Goal: Task Accomplishment & Management: Manage account settings

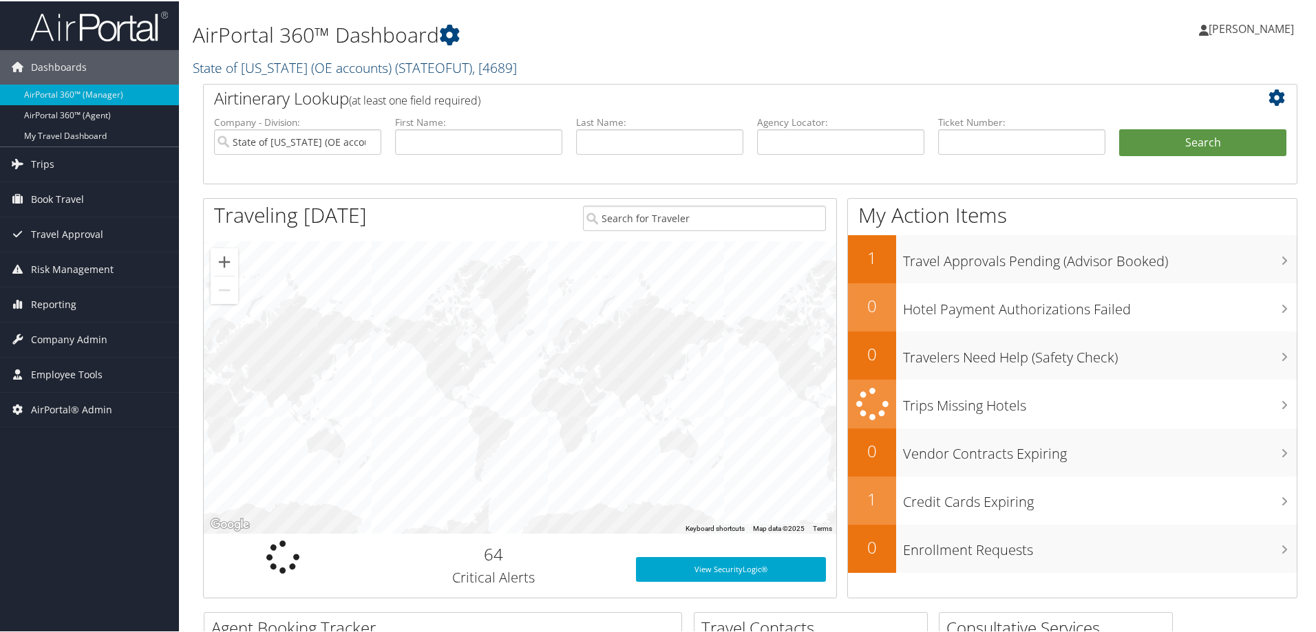
click at [313, 73] on link "State of Utah (OE accounts) ( STATEOFUT ) , [ 4689 ]" at bounding box center [355, 66] width 324 height 19
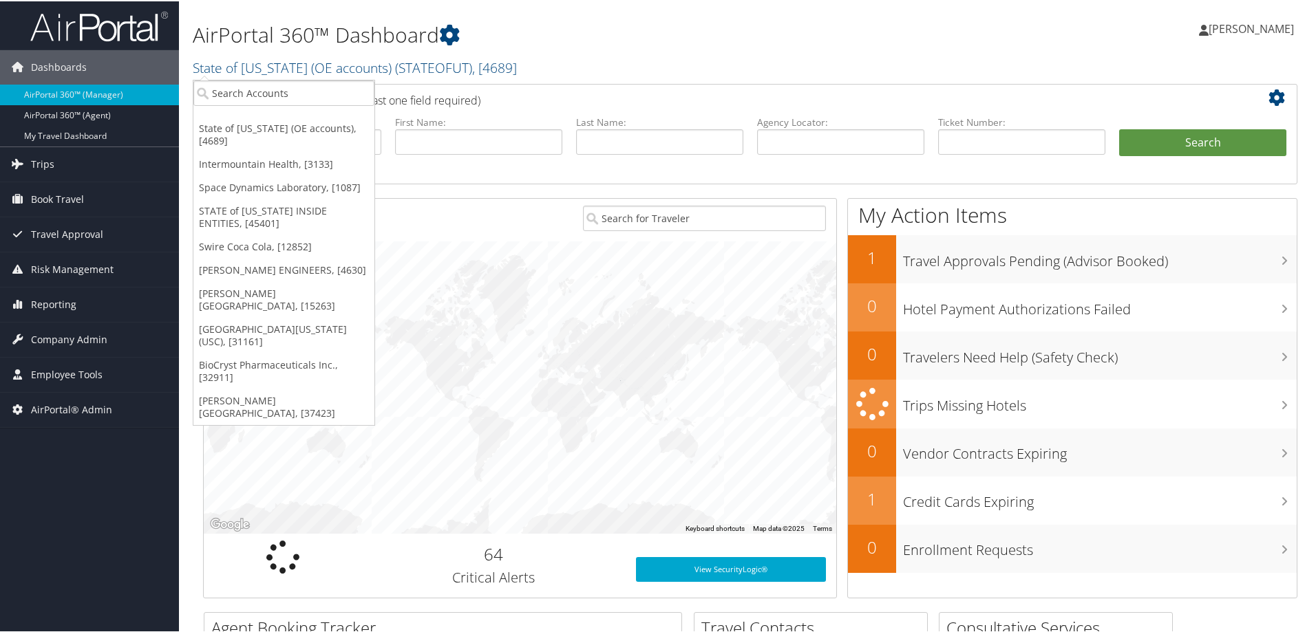
click at [524, 429] on div at bounding box center [520, 386] width 632 height 292
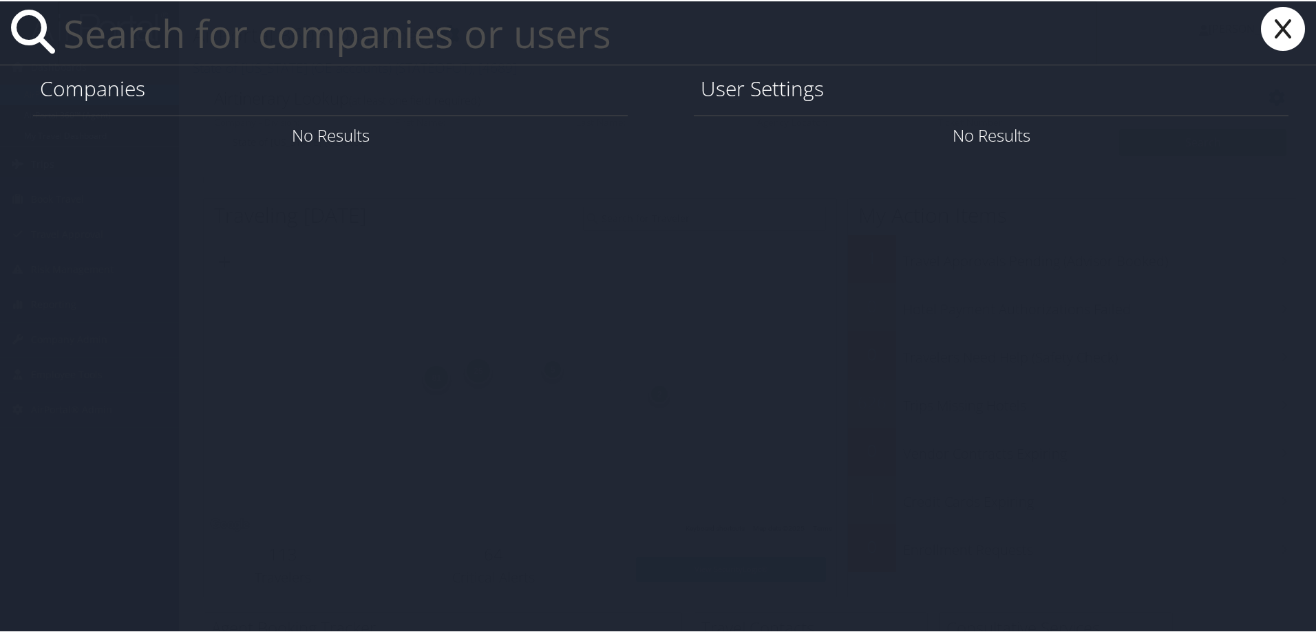
click at [184, 42] on input "text" at bounding box center [577, 31] width 1039 height 63
paste input "linchi.hsu@Howard.edu"
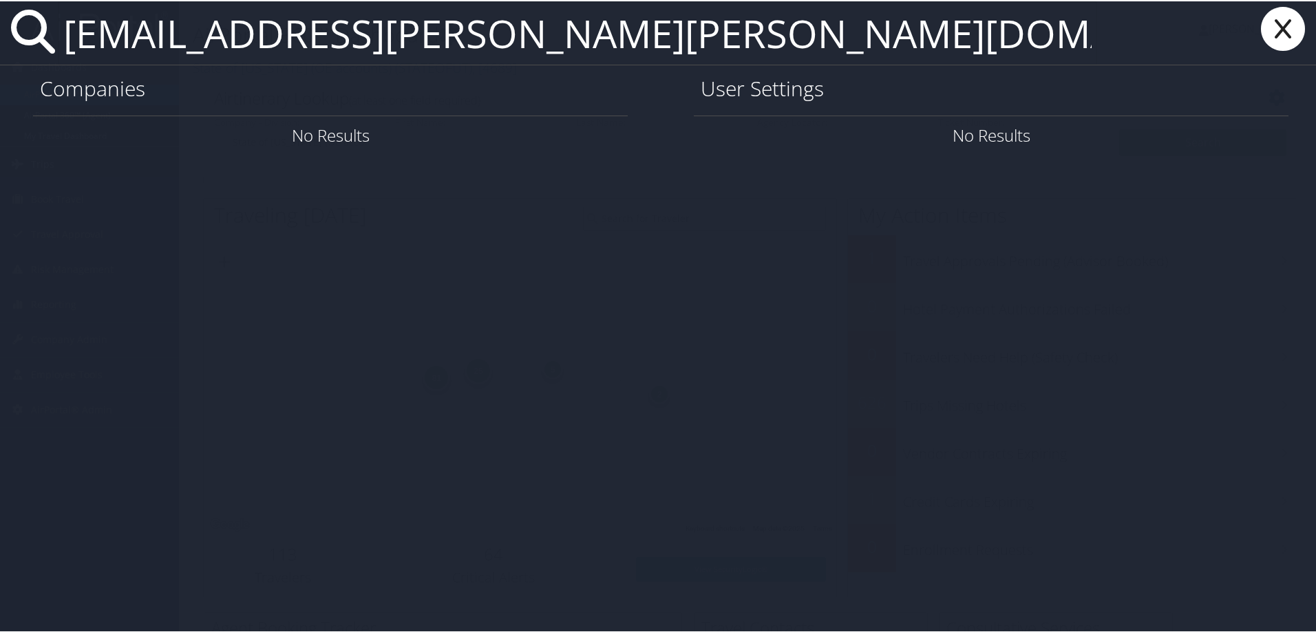
type input "linchi.hsu@Howard.edu"
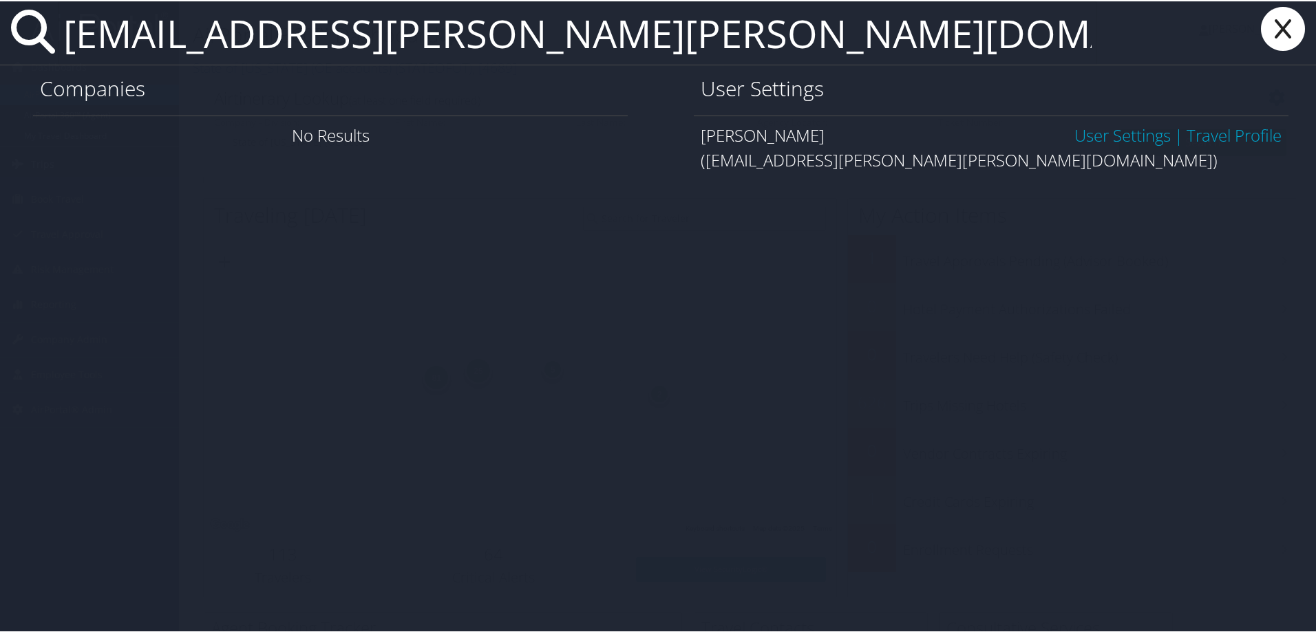
click at [1078, 125] on link "User Settings" at bounding box center [1122, 133] width 96 height 23
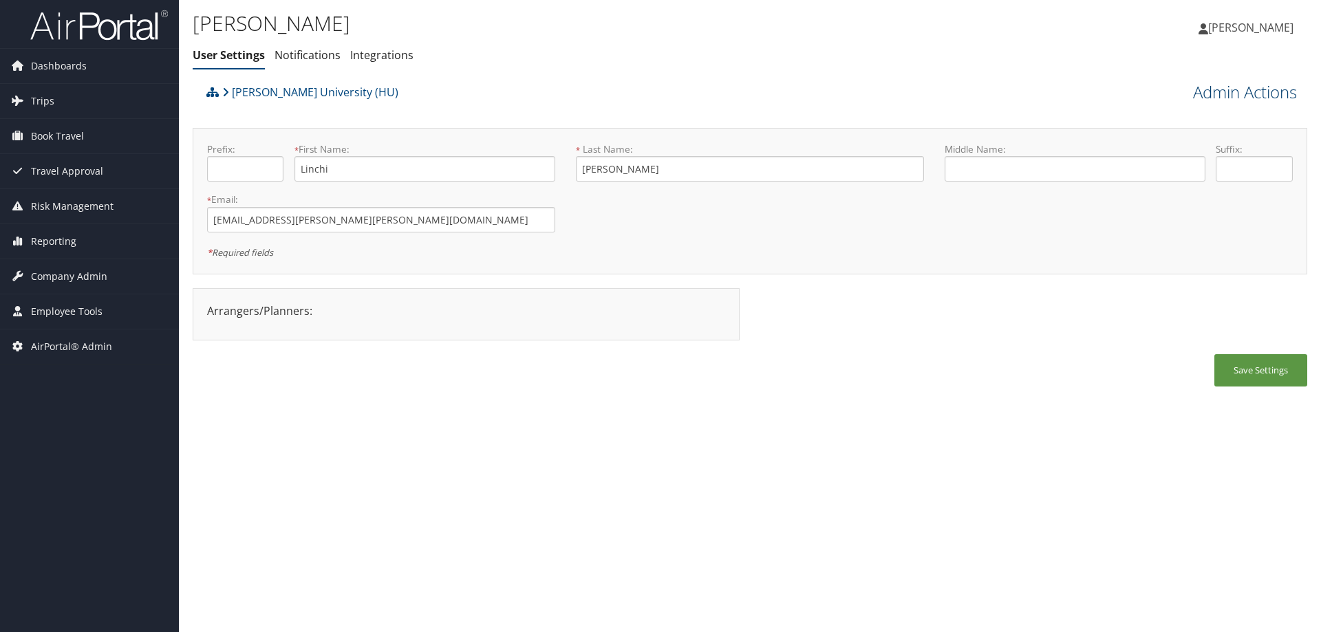
click at [1235, 100] on link "Admin Actions" at bounding box center [1245, 92] width 104 height 23
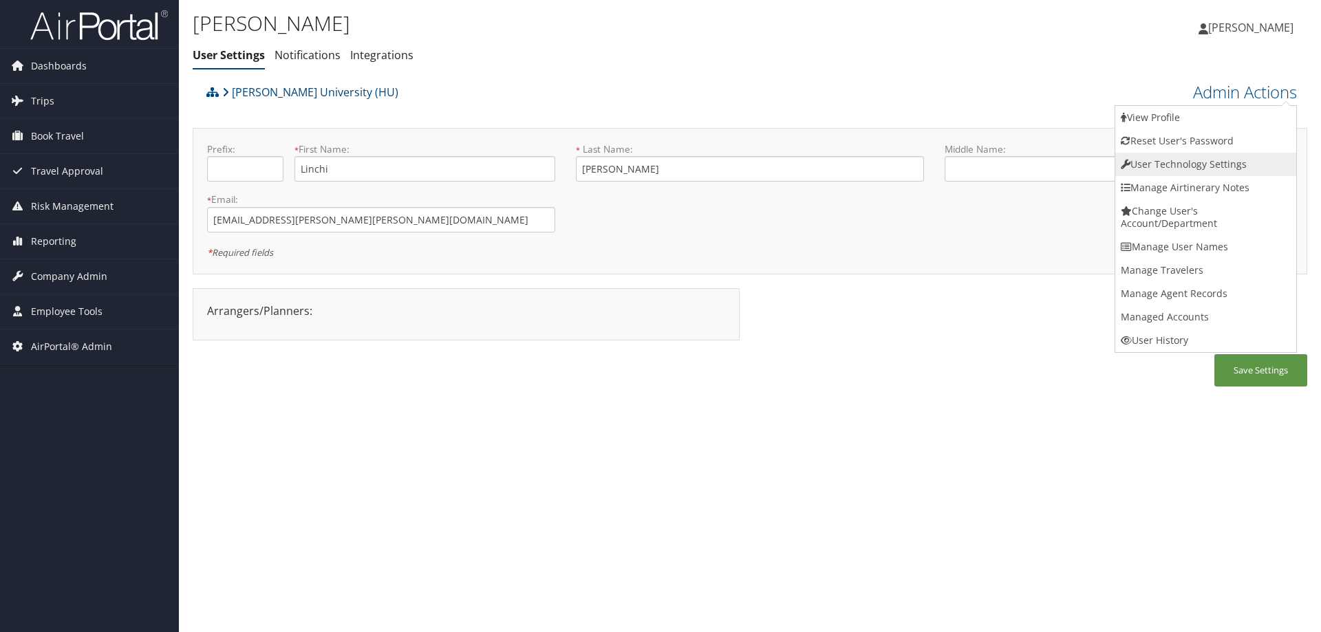
click at [1182, 162] on link "User Technology Settings" at bounding box center [1205, 164] width 181 height 23
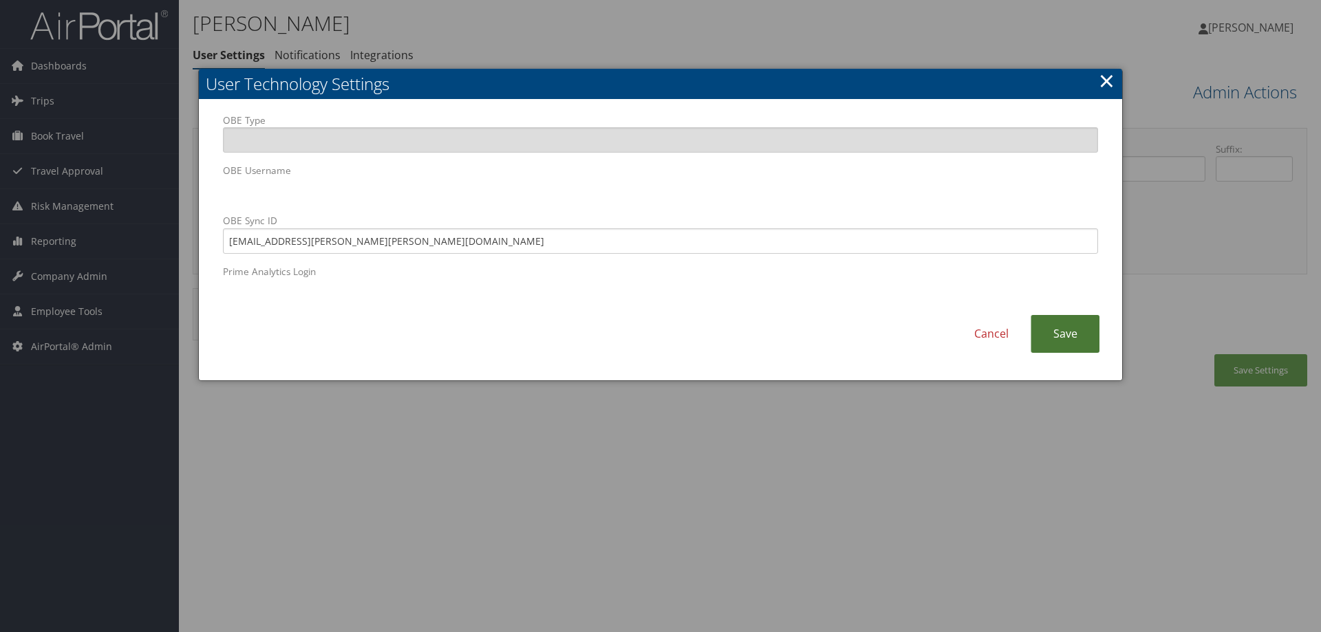
click at [1082, 337] on link "Save" at bounding box center [1065, 334] width 69 height 38
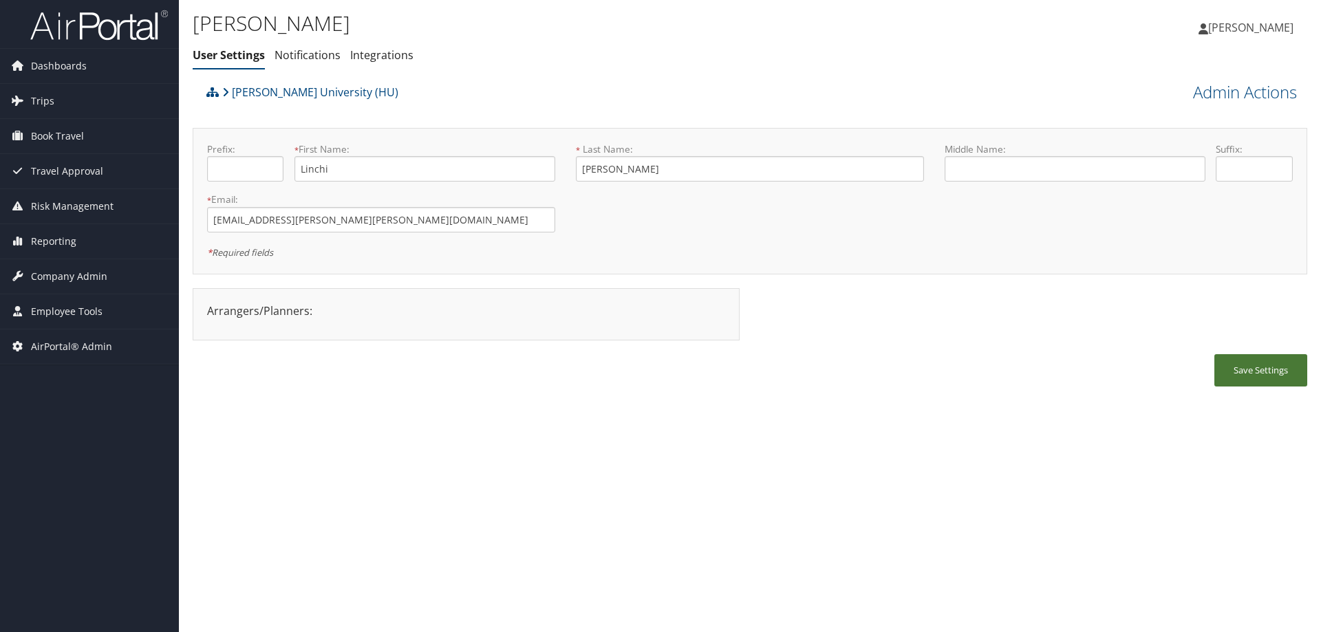
click at [1250, 372] on button "Save Settings" at bounding box center [1261, 370] width 93 height 32
click at [70, 273] on span "Company Admin" at bounding box center [69, 276] width 76 height 34
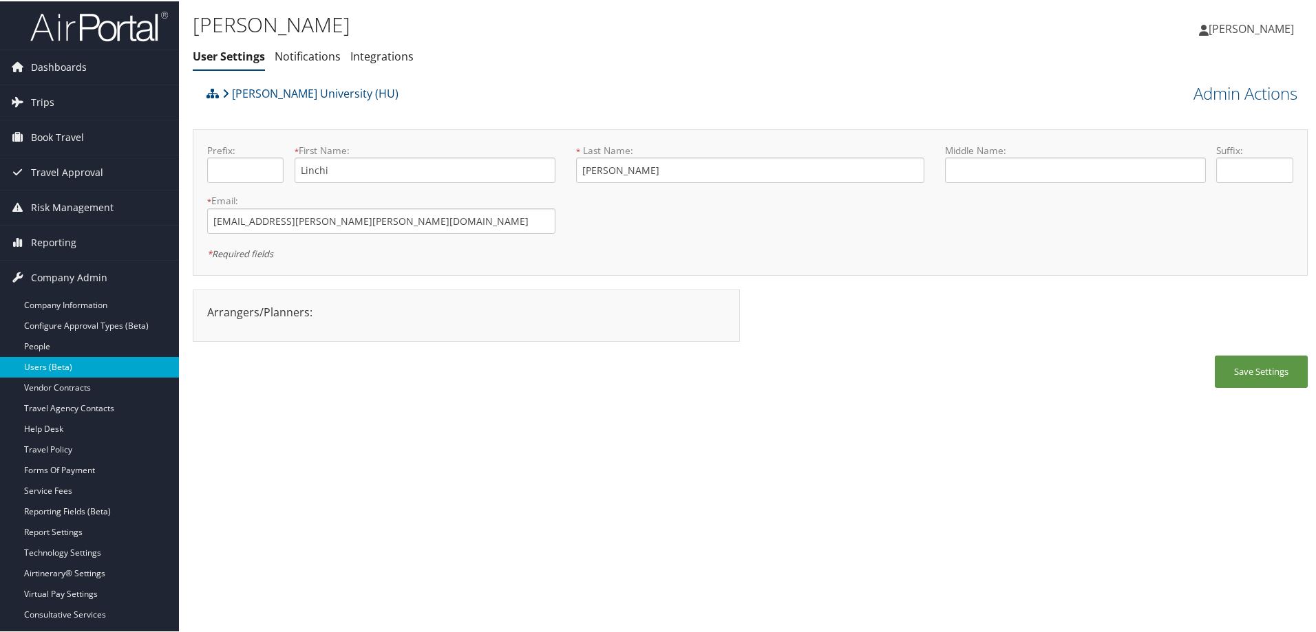
click at [81, 372] on link "Users (Beta)" at bounding box center [89, 366] width 179 height 21
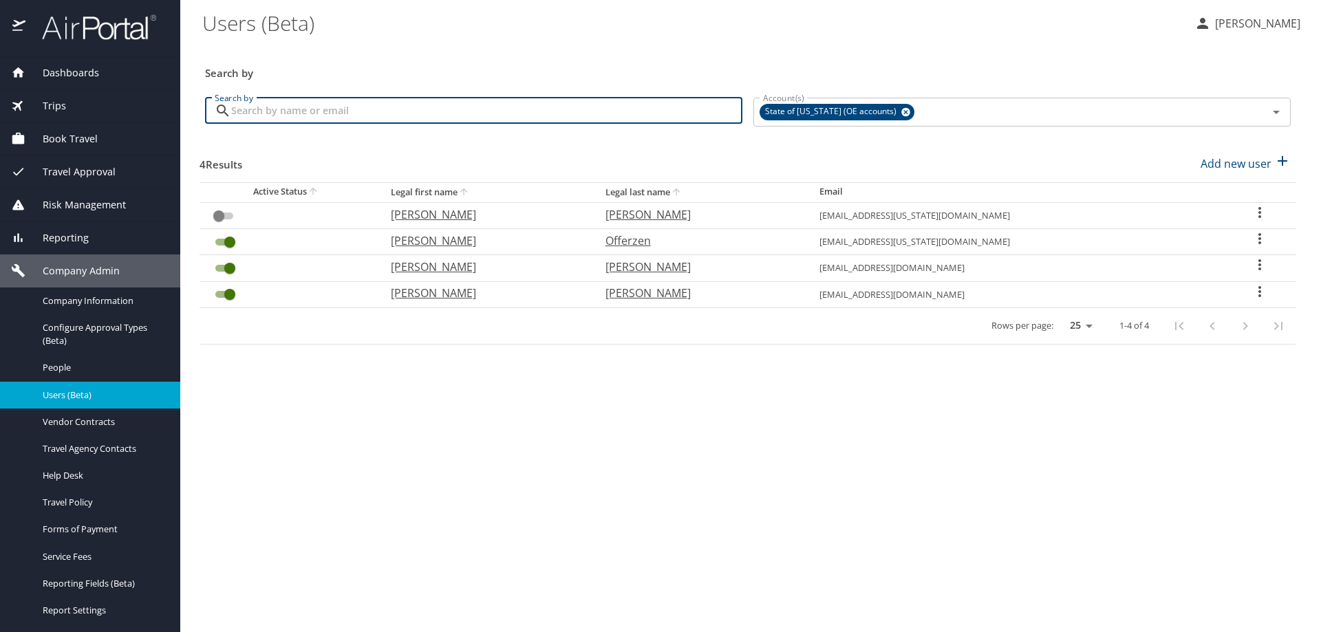
paste input "linchi.hsu@Howard.edu"
type input "linchi.hsu@Howard.edu"
click at [901, 108] on icon at bounding box center [905, 112] width 9 height 9
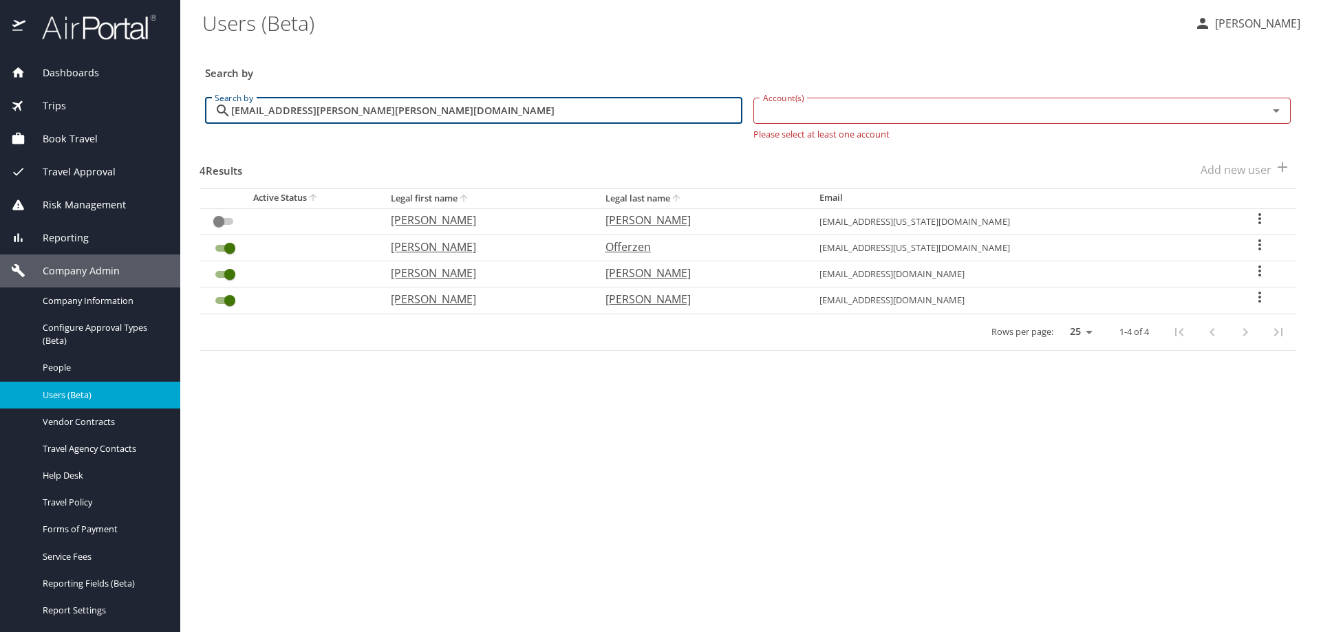
checkbox input "true"
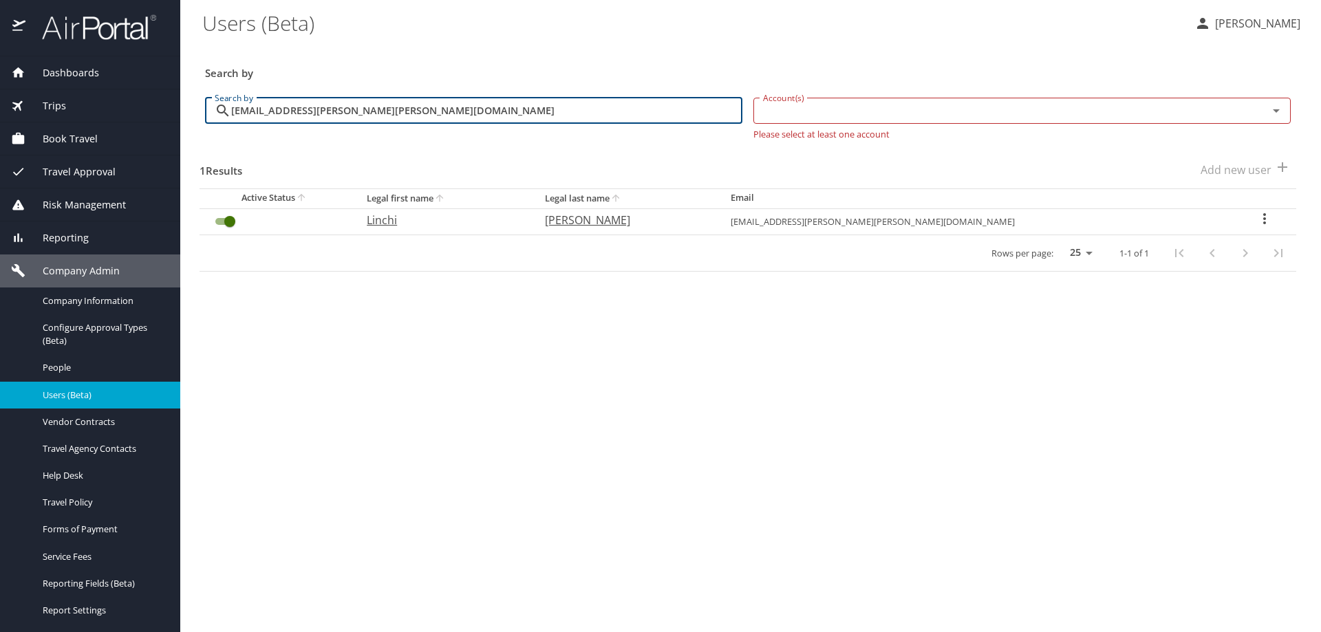
type input "linchi.hsu@Howard.edu"
click at [1257, 220] on icon "User Search Table" at bounding box center [1265, 219] width 17 height 17
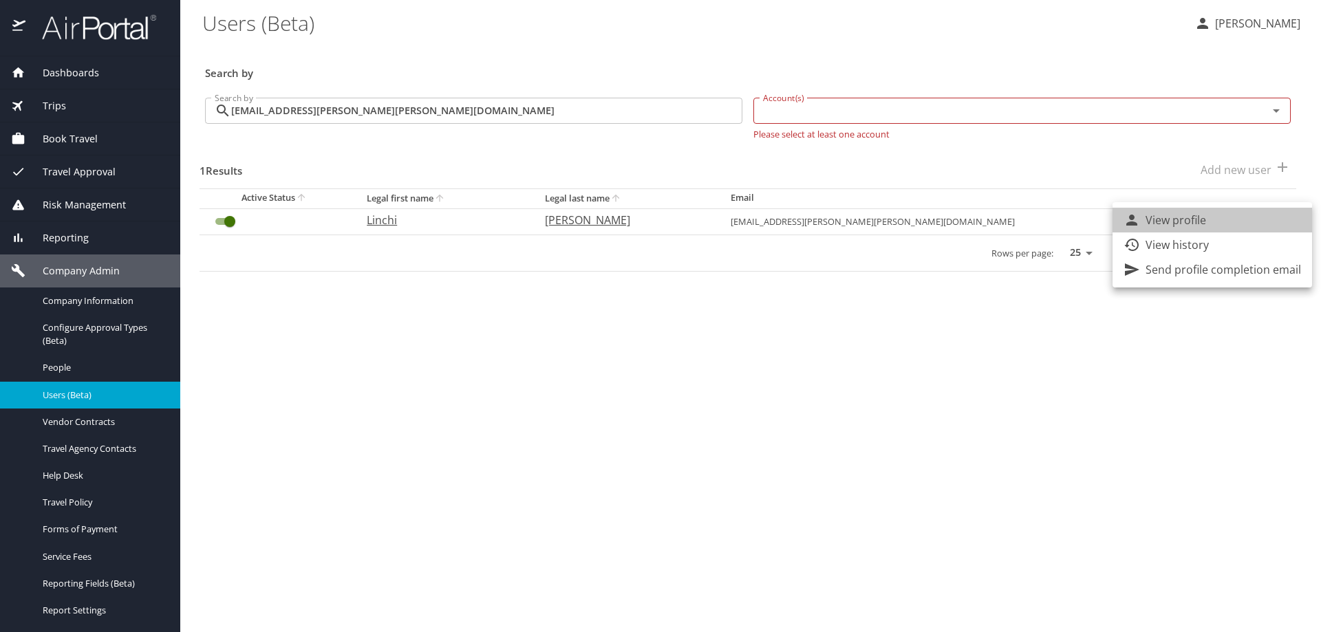
click at [1220, 221] on li "View profile" at bounding box center [1213, 220] width 200 height 25
select select "US"
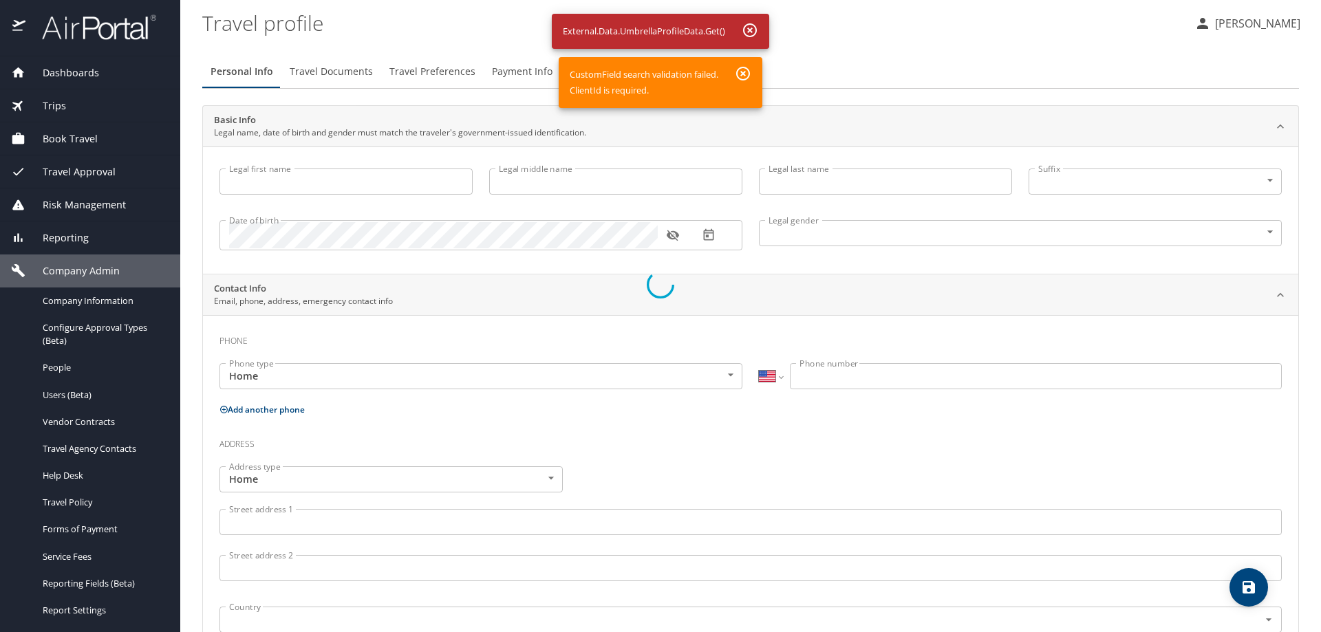
click at [751, 31] on div at bounding box center [660, 285] width 1321 height 696
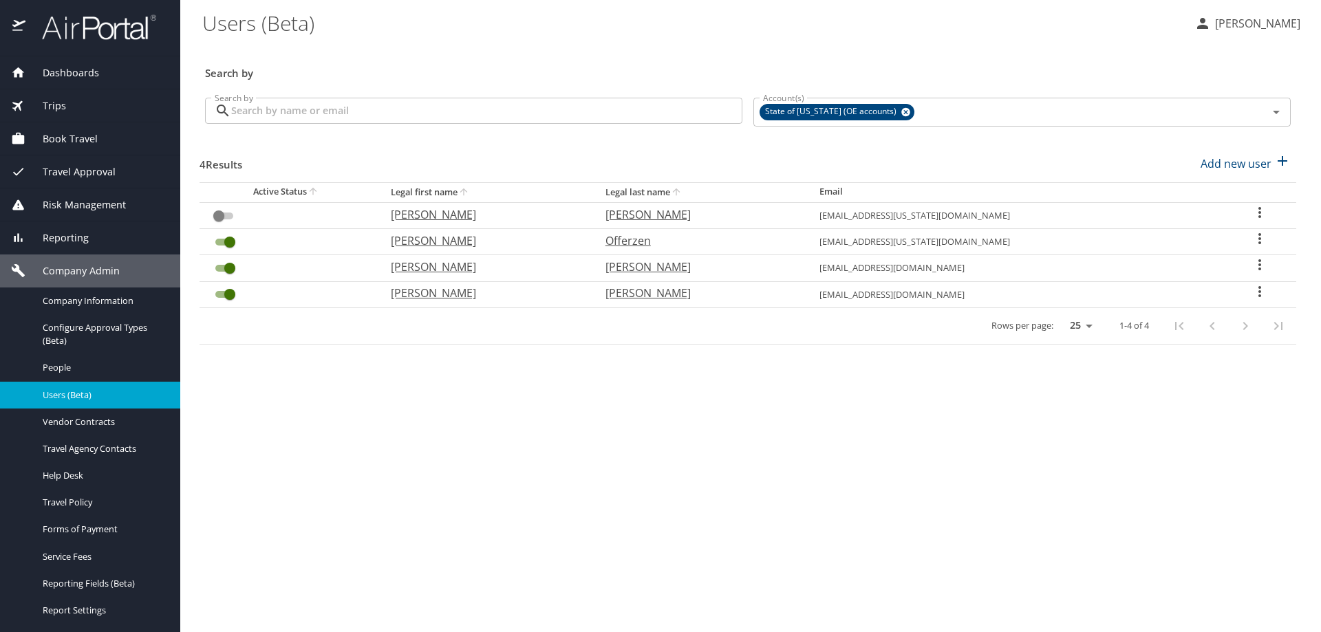
click at [313, 116] on input "Search by" at bounding box center [486, 111] width 511 height 26
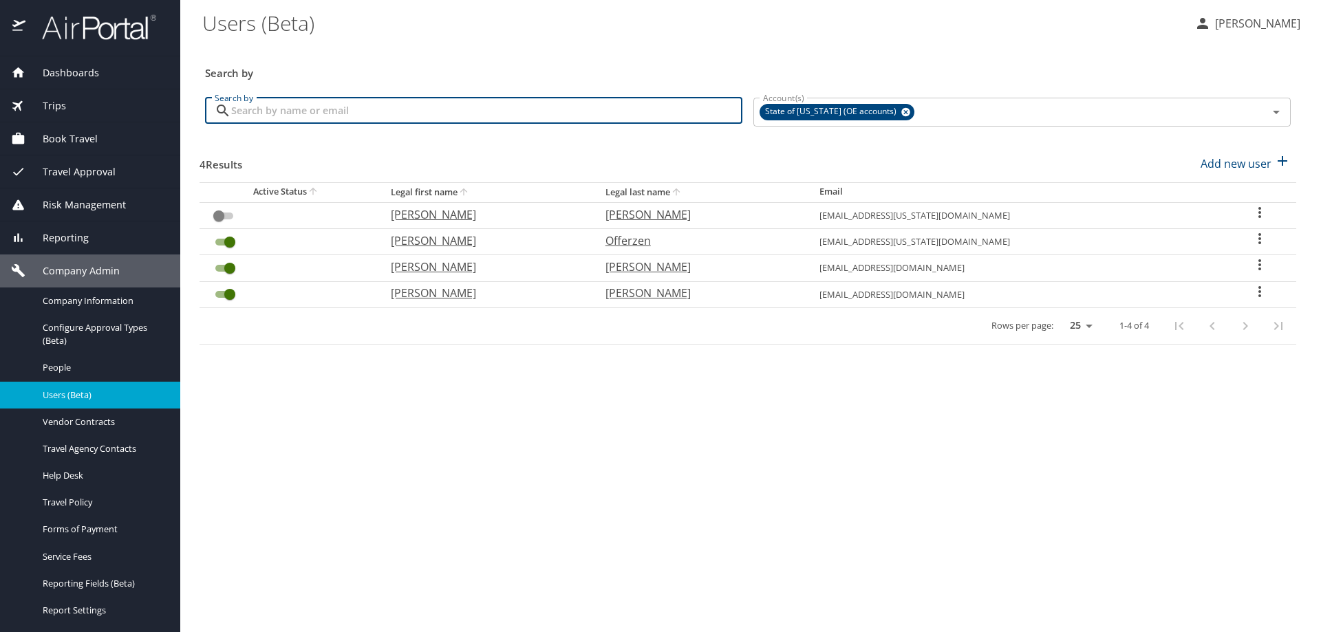
paste input "linchi.hsu@Howard.edu"
click at [901, 113] on icon at bounding box center [906, 112] width 10 height 15
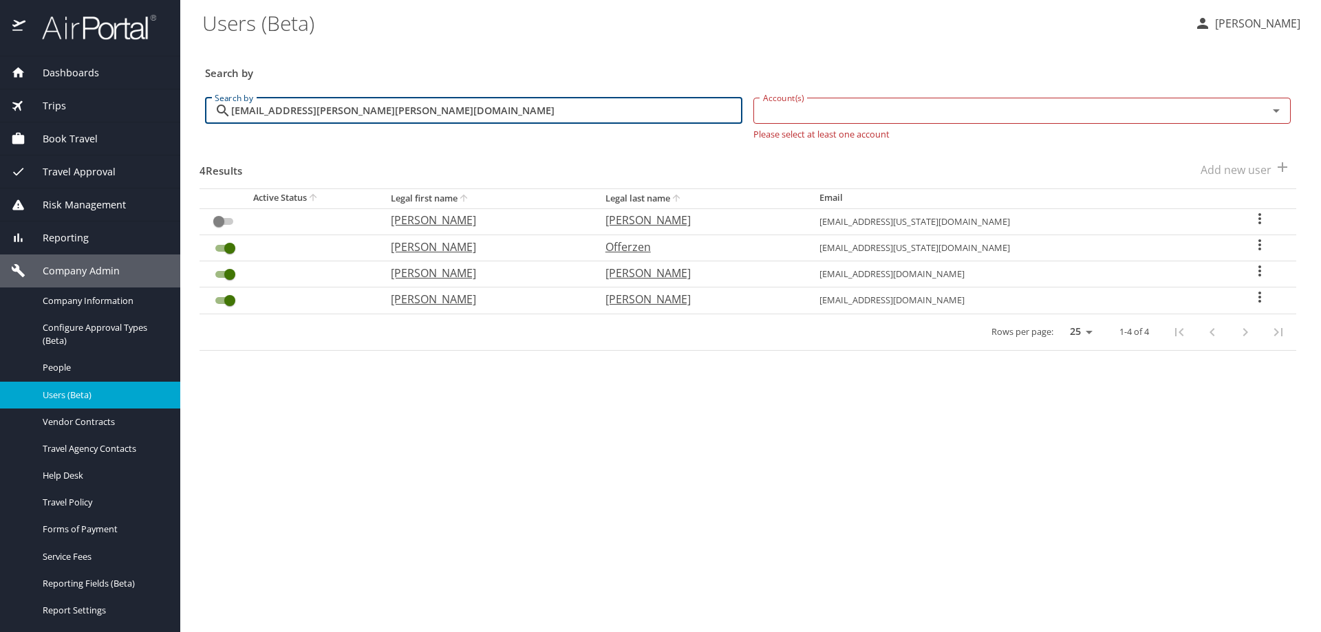
type input "linchi.hsu@Howard.edu"
checkbox input "true"
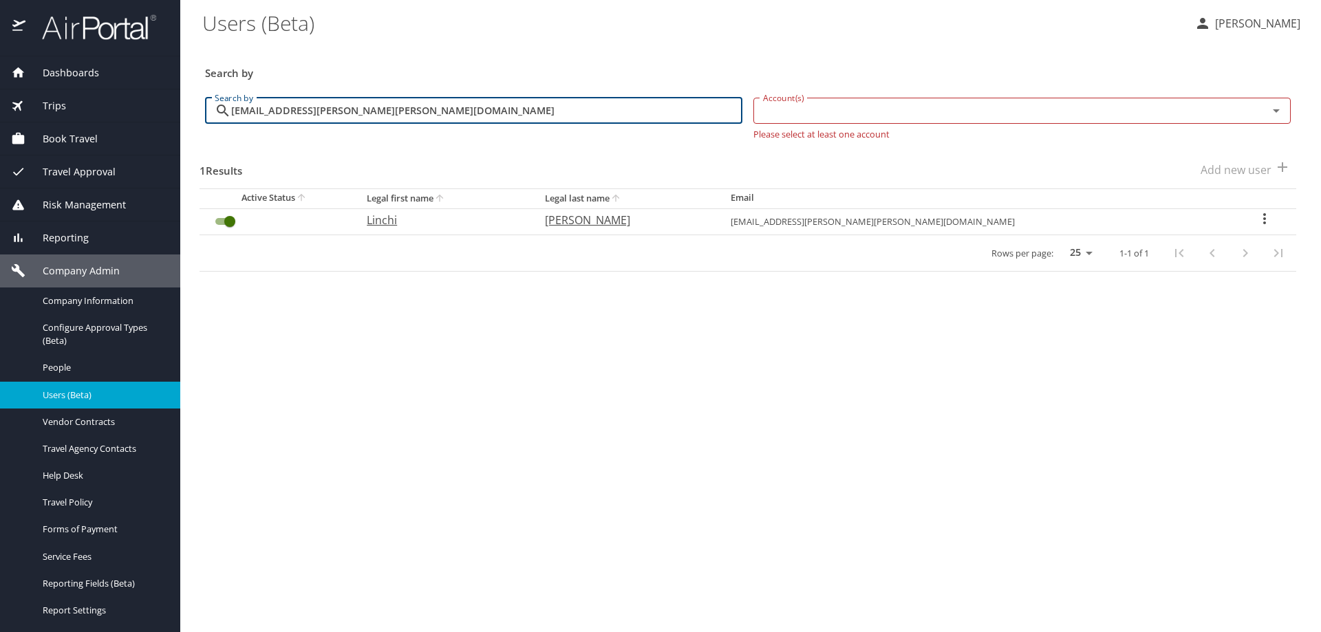
click at [1263, 219] on icon "User Search Table" at bounding box center [1264, 218] width 3 height 11
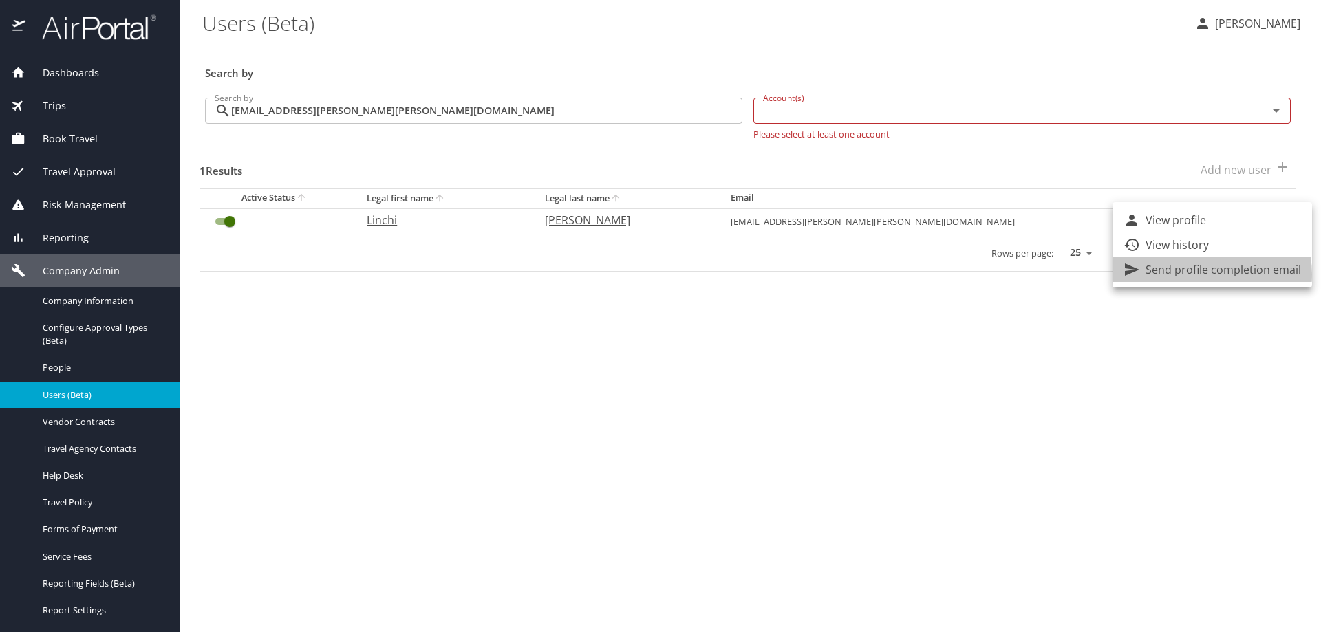
click at [1203, 275] on p "Send profile completion email" at bounding box center [1224, 269] width 156 height 17
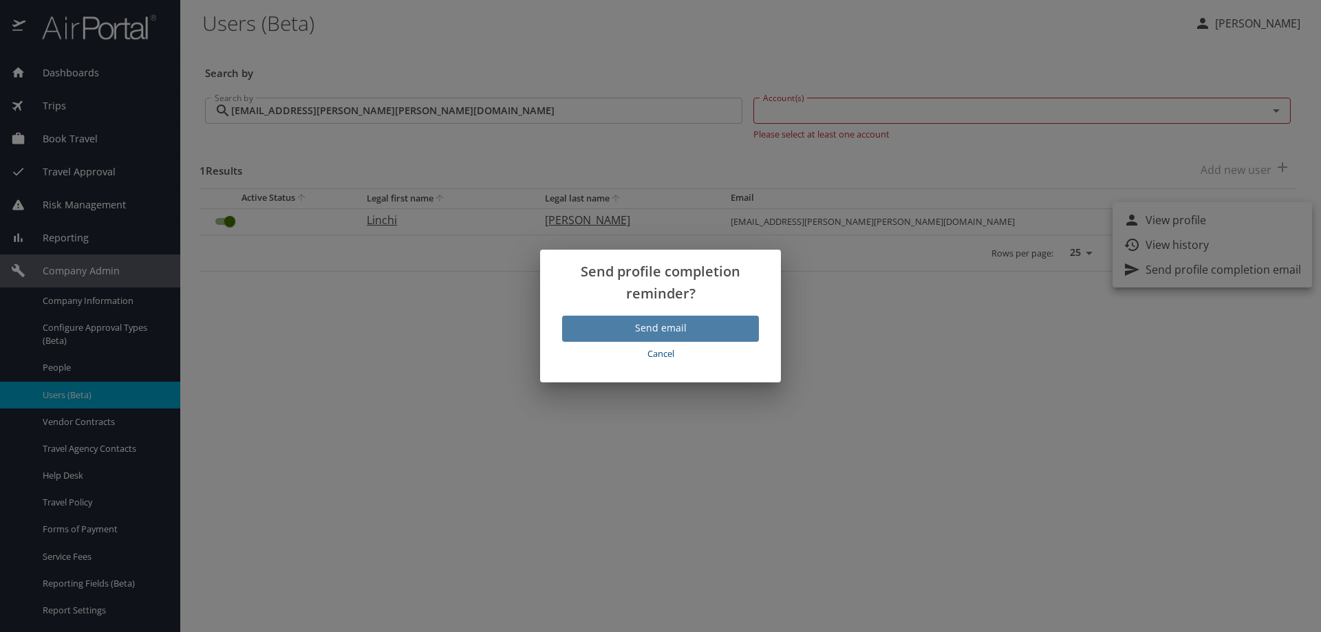
click at [690, 334] on span "Send email" at bounding box center [660, 328] width 175 height 17
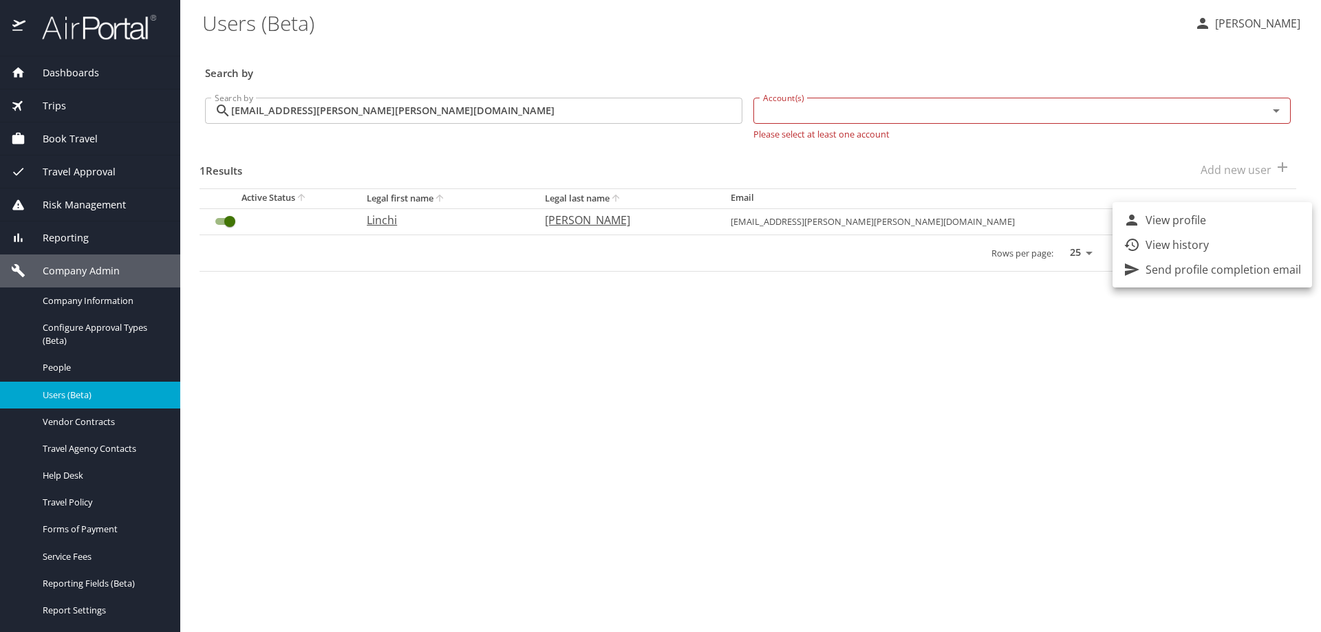
click at [838, 376] on div at bounding box center [660, 316] width 1321 height 632
click at [1259, 217] on icon "User Search Table" at bounding box center [1265, 219] width 17 height 17
click at [1206, 274] on p "Send profile completion email" at bounding box center [1224, 269] width 156 height 17
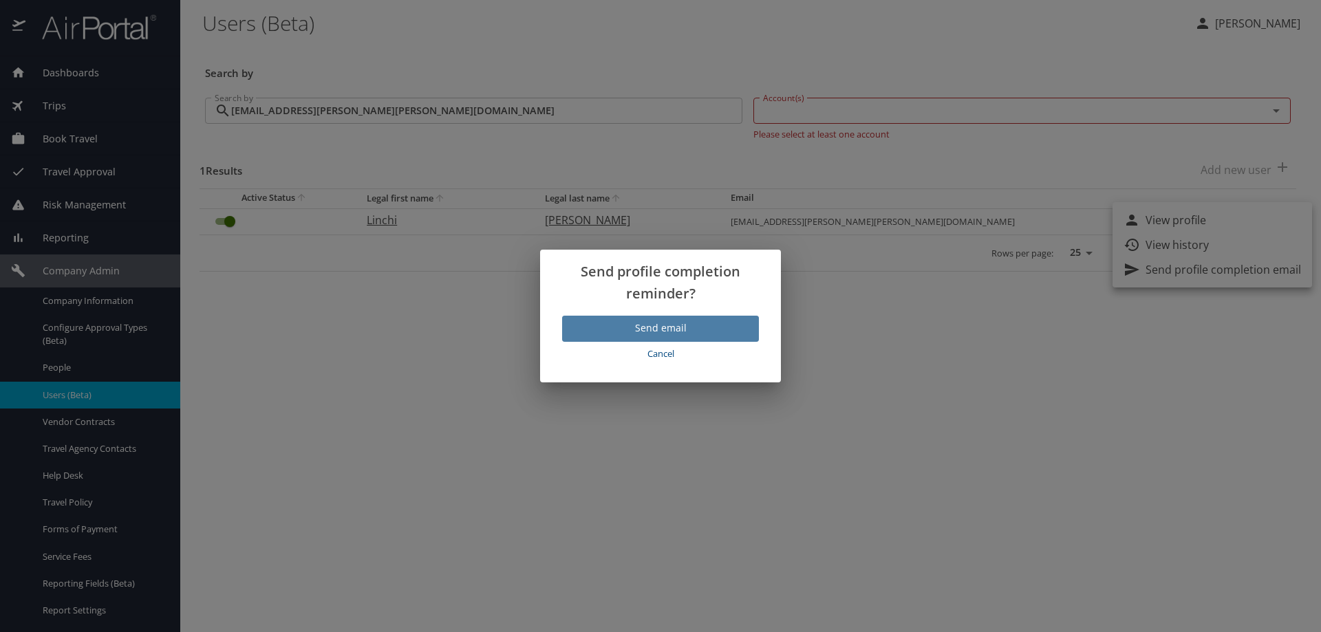
click at [696, 330] on span "Send email" at bounding box center [660, 328] width 175 height 17
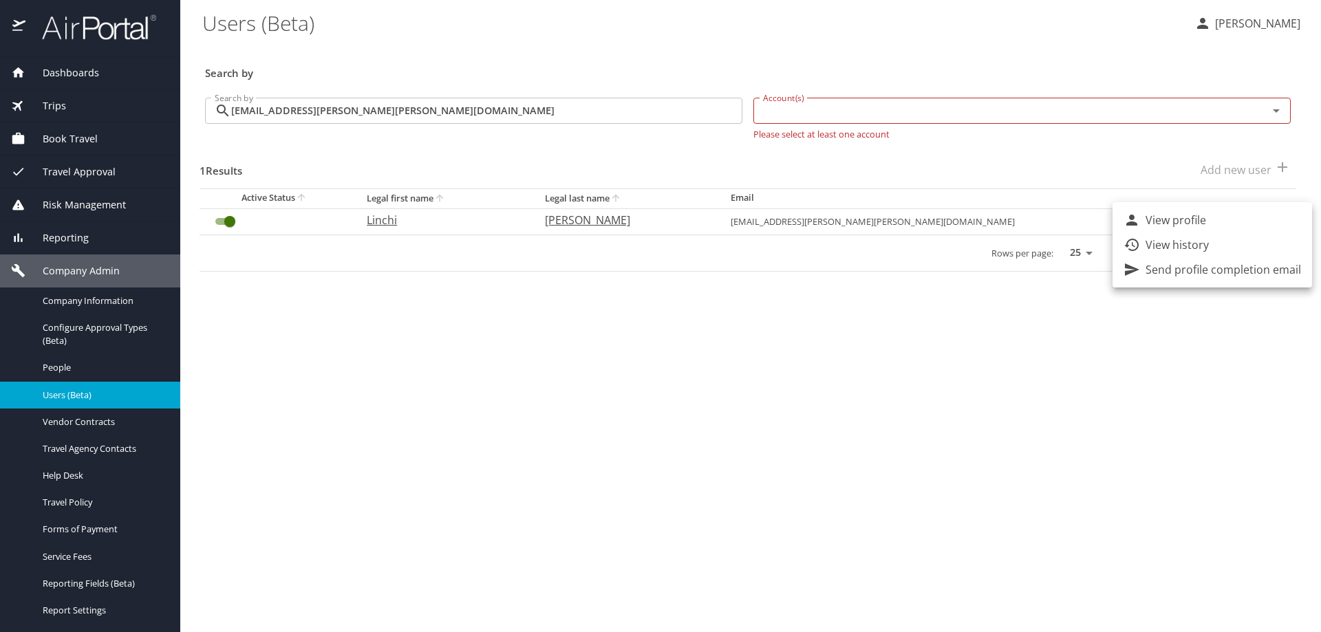
click at [51, 72] on div at bounding box center [660, 316] width 1321 height 632
click at [54, 103] on span "Trips" at bounding box center [45, 105] width 41 height 15
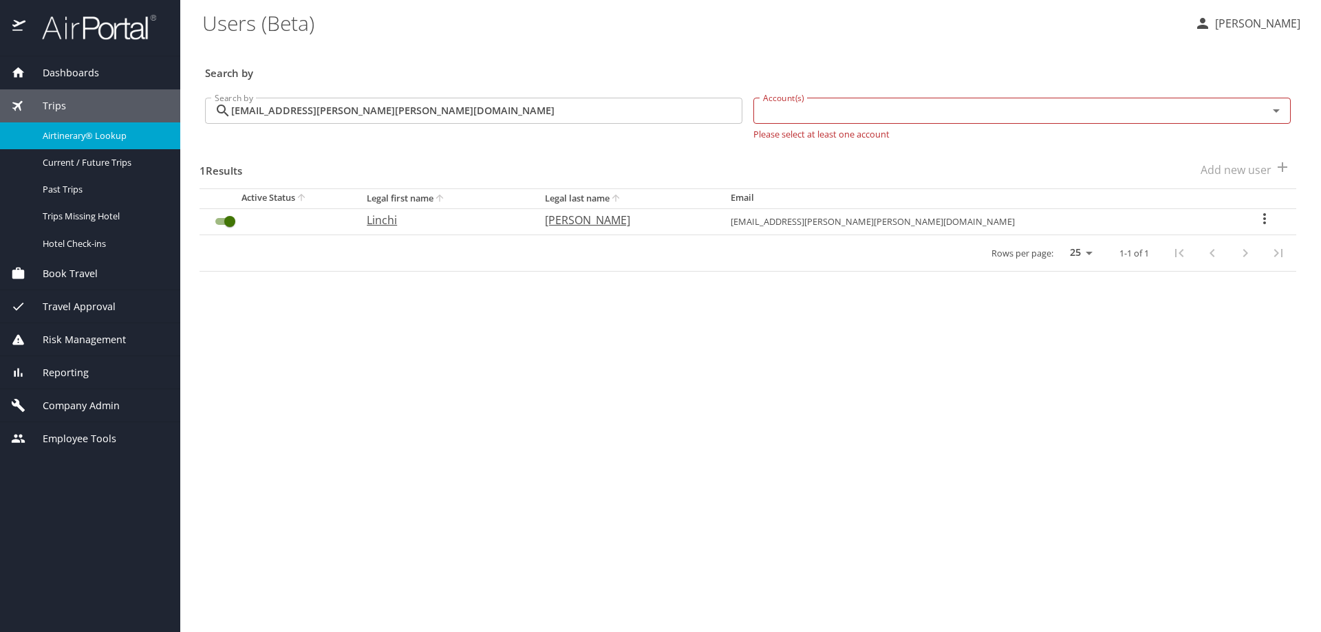
click at [81, 145] on link "Airtinerary® Lookup" at bounding box center [90, 135] width 180 height 27
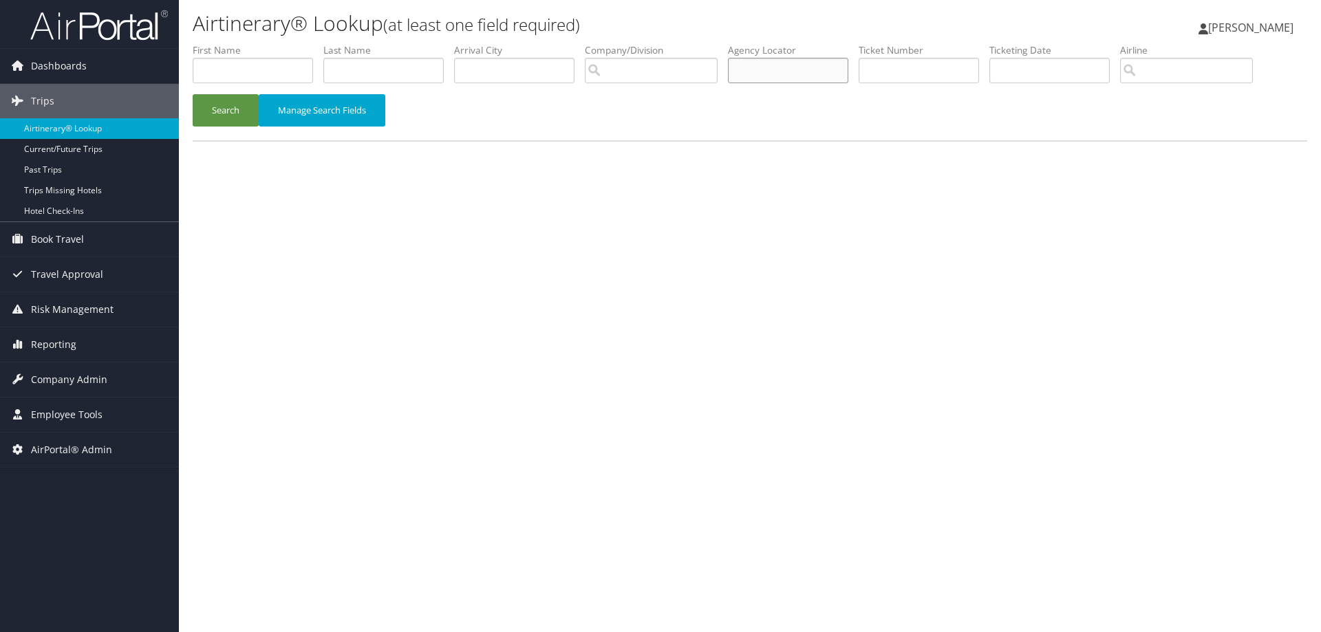
click at [789, 76] on input "text" at bounding box center [788, 70] width 120 height 25
click at [193, 94] on button "Search" at bounding box center [226, 110] width 66 height 32
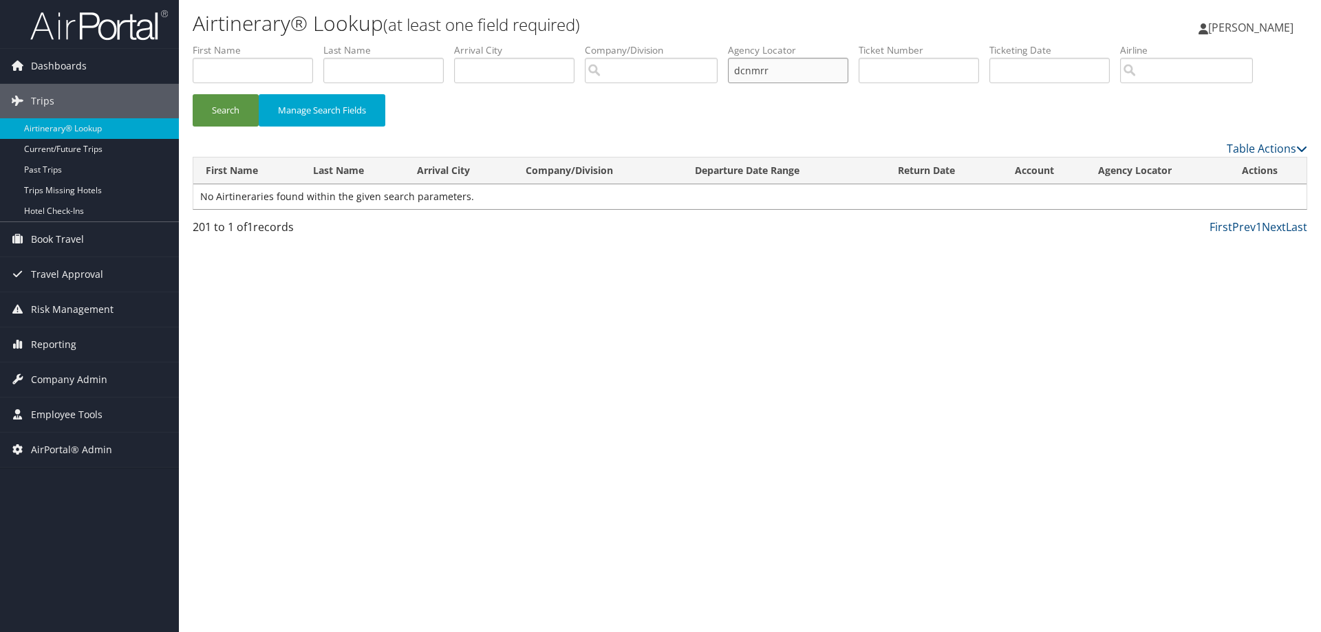
type input "dcnmrr"
click at [193, 94] on button "Search" at bounding box center [226, 110] width 66 height 32
click at [1239, 193] on link "View" at bounding box center [1247, 196] width 21 height 13
drag, startPoint x: 813, startPoint y: 74, endPoint x: 601, endPoint y: 95, distance: 213.0
click at [601, 95] on form "First Name Last Name Departure City Arrival City Company/Division Airport/City …" at bounding box center [750, 91] width 1115 height 96
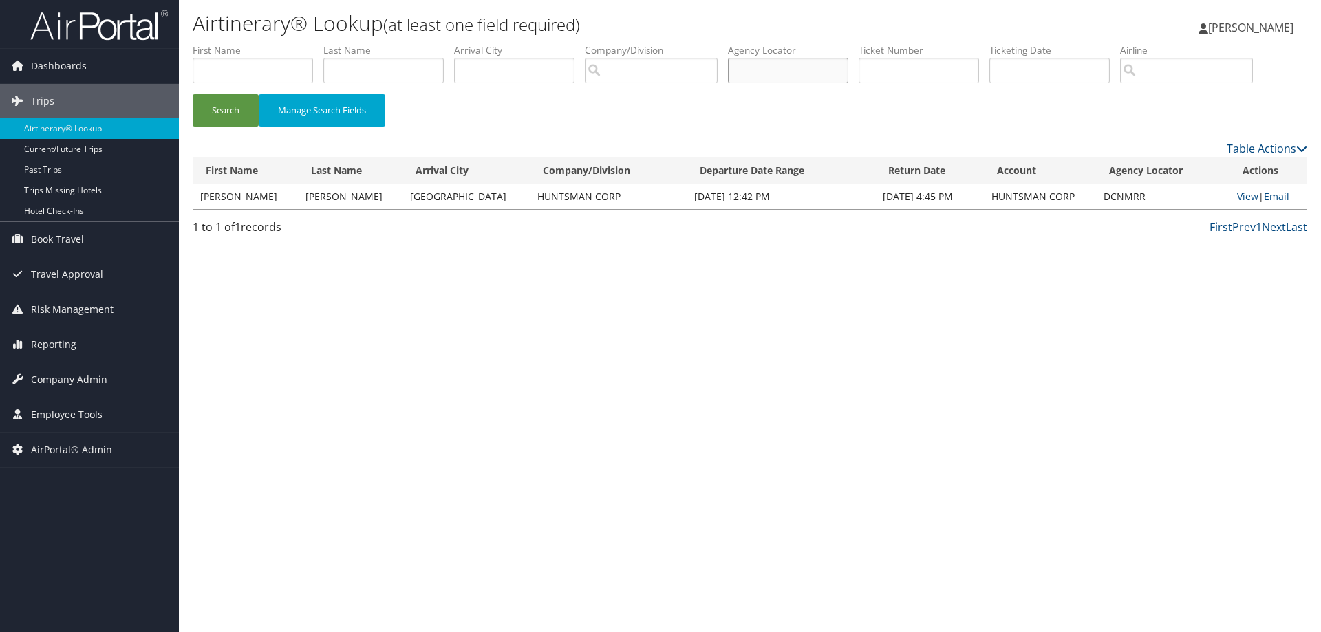
paste input "D2774W"
type input "D2774W"
click at [193, 94] on button "Search" at bounding box center [226, 110] width 66 height 32
click at [1240, 195] on link "View" at bounding box center [1250, 196] width 21 height 13
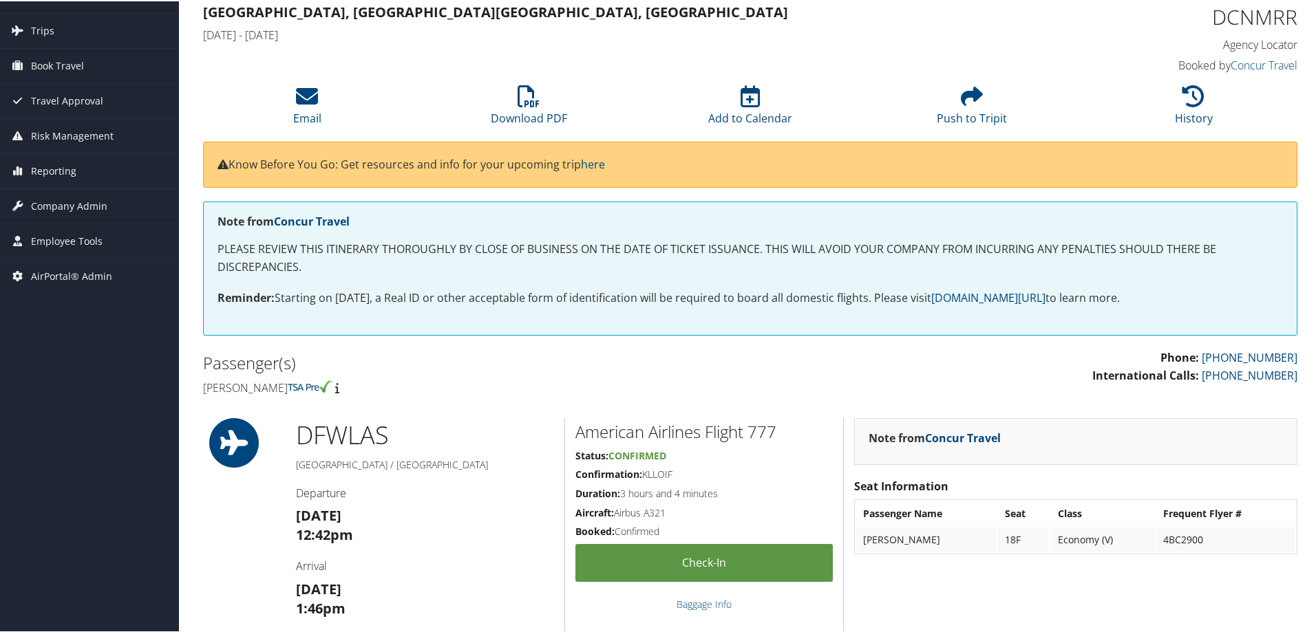
scroll to position [138, 0]
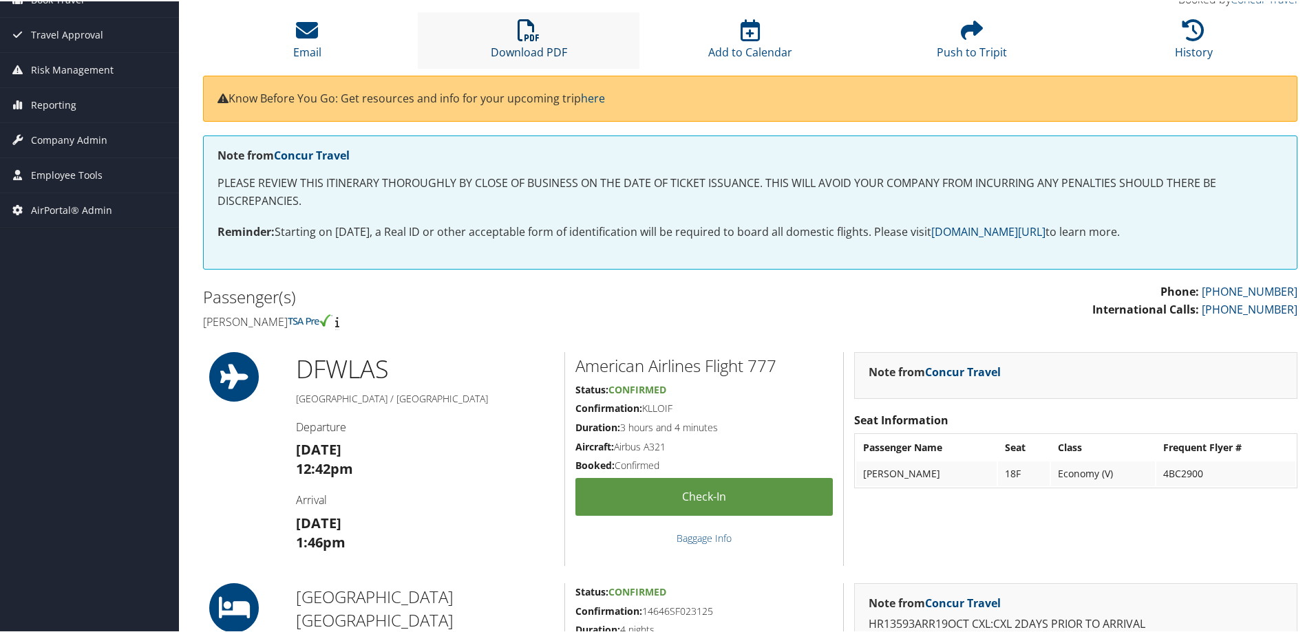
click at [516, 44] on link "Download PDF" at bounding box center [529, 41] width 76 height 33
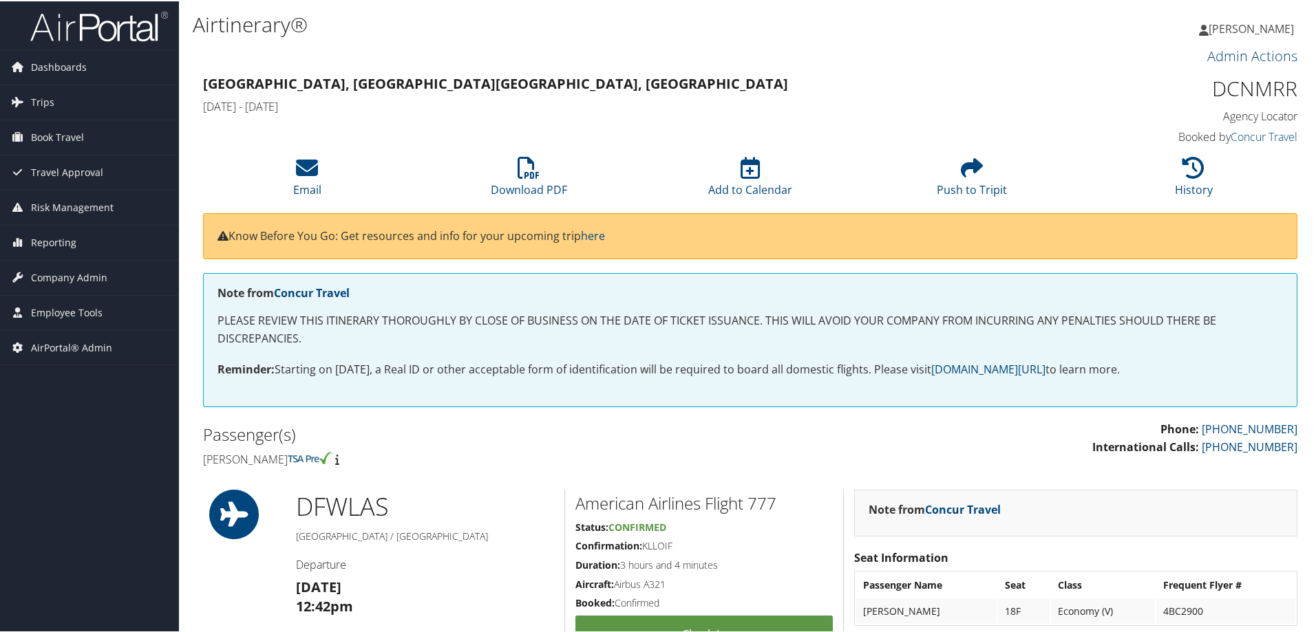
drag, startPoint x: 898, startPoint y: 114, endPoint x: 875, endPoint y: 16, distance: 100.5
click at [896, 96] on div "[GEOGRAPHIC_DATA], [GEOGRAPHIC_DATA] [GEOGRAPHIC_DATA], [GEOGRAPHIC_DATA] [DATE…" at bounding box center [611, 94] width 836 height 48
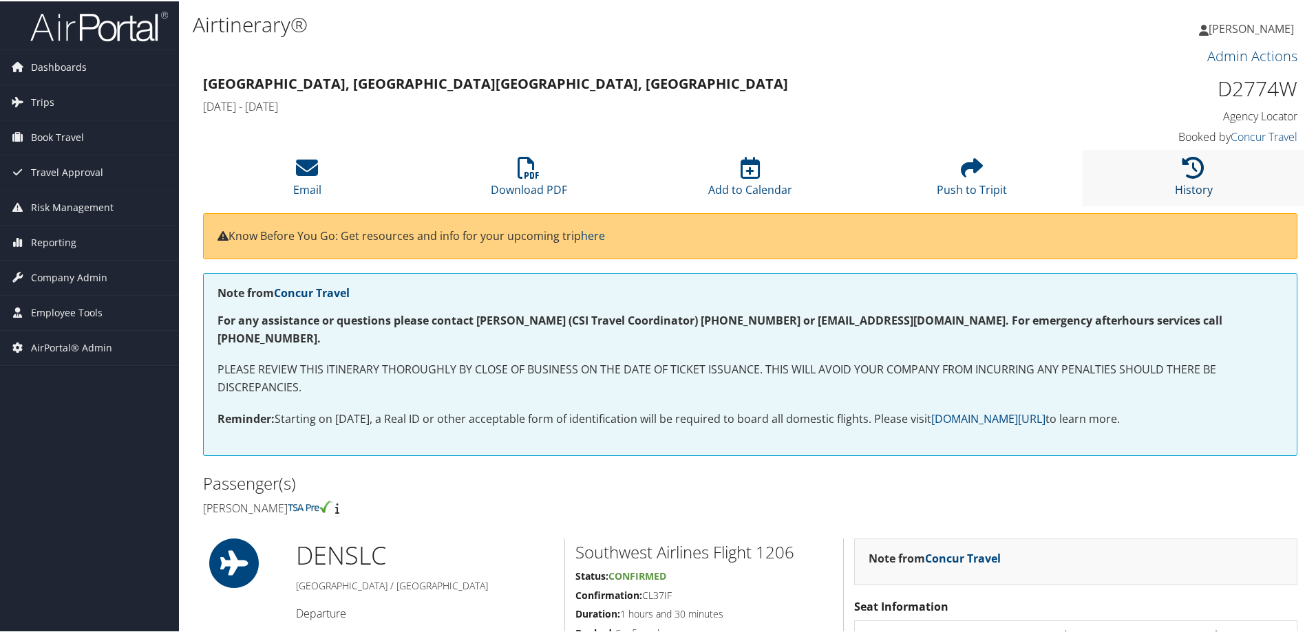
click at [1182, 173] on icon at bounding box center [1193, 167] width 22 height 22
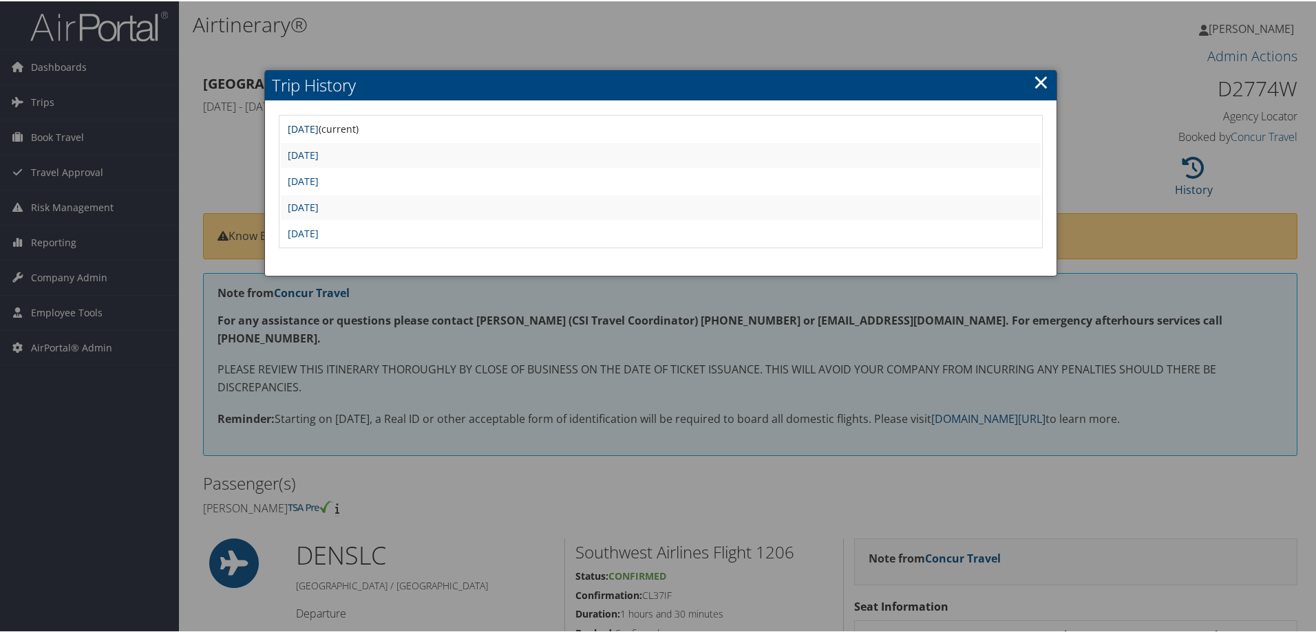
click at [319, 122] on link "[DATE]" at bounding box center [303, 127] width 31 height 13
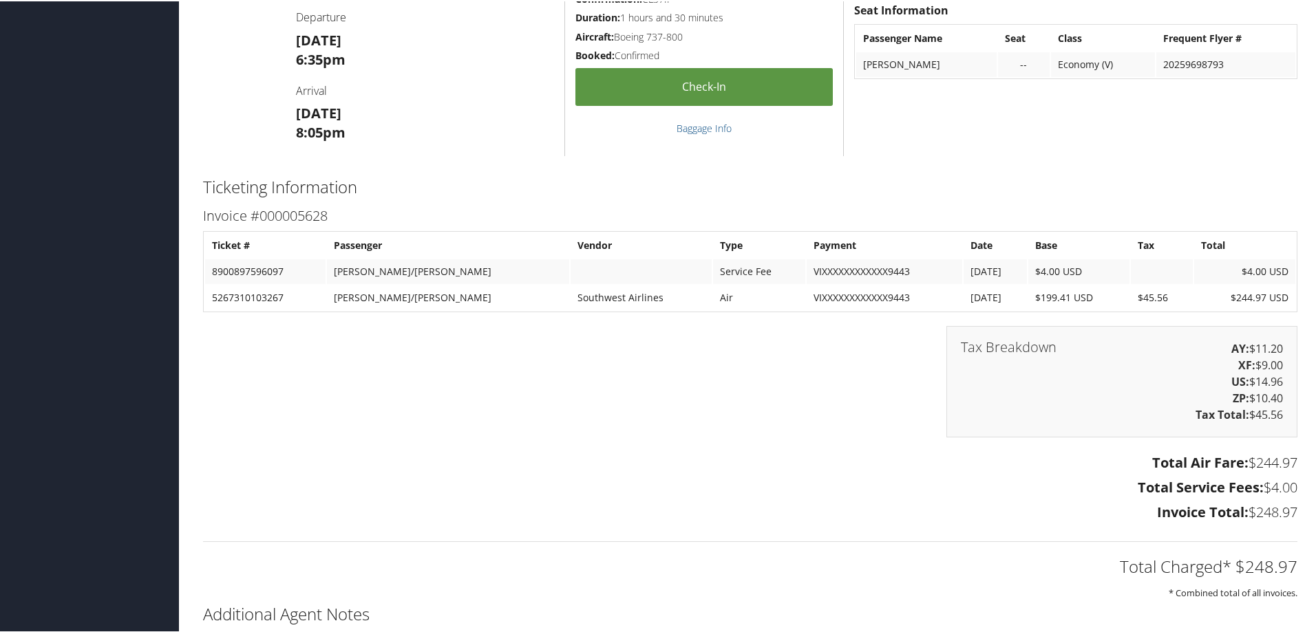
scroll to position [1307, 0]
